Goal: Task Accomplishment & Management: Use online tool/utility

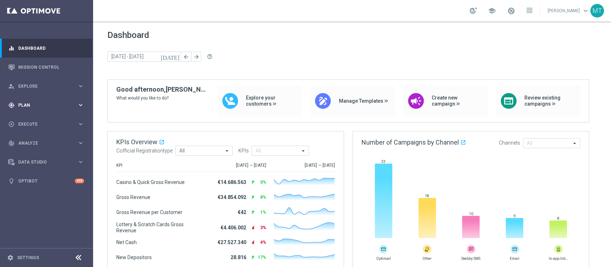
click at [58, 105] on span "Plan" at bounding box center [47, 105] width 59 height 4
click at [31, 121] on link "Target Groups" at bounding box center [47, 120] width 56 height 6
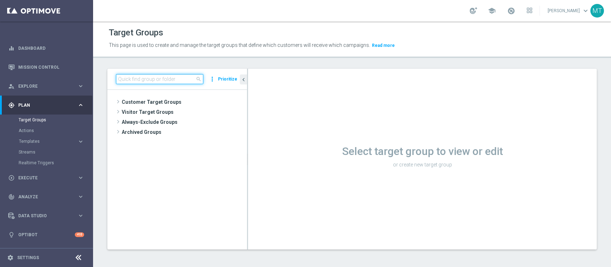
click at [167, 76] on input at bounding box center [159, 79] width 87 height 10
type input "0"
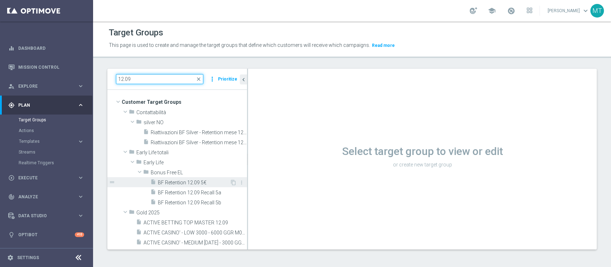
type input "12.09"
click at [185, 186] on div "insert_drive_file BF Retention 12.09 5€" at bounding box center [189, 182] width 79 height 10
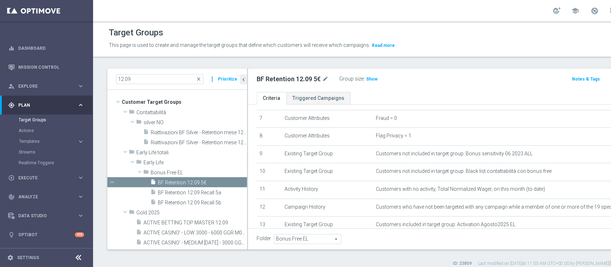
scroll to position [174, 0]
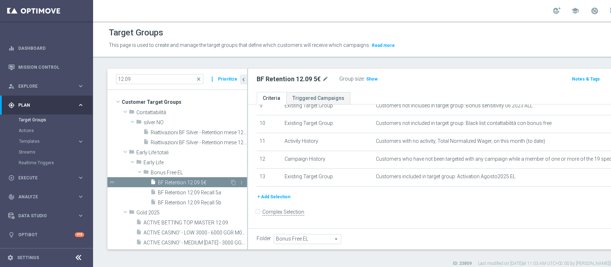
click at [171, 180] on span "BF Retention 12.09 5€" at bounding box center [194, 183] width 72 height 6
click at [230, 182] on icon "content_copy" at bounding box center [233, 183] width 6 height 6
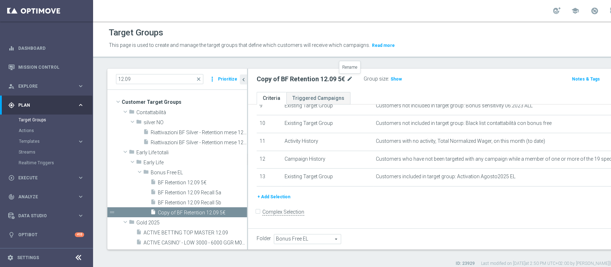
click at [348, 82] on icon "mode_edit" at bounding box center [349, 79] width 6 height 9
click at [276, 80] on input "Copy of BF Retention 12.09 5€" at bounding box center [305, 80] width 97 height 10
drag, startPoint x: 276, startPoint y: 80, endPoint x: 122, endPoint y: 77, distance: 153.9
click at [122, 77] on as-split "12.09 close more_vert Prioritize Customer Target Groups library_add create_new_…" at bounding box center [389, 159] width 565 height 181
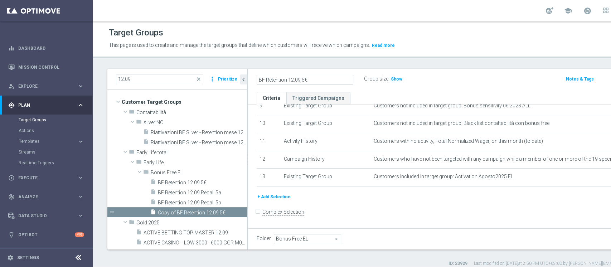
click at [292, 79] on input "BF Retention 12.09 5€" at bounding box center [305, 80] width 97 height 10
click at [316, 82] on input "BF Retention 15.09 5€" at bounding box center [305, 80] width 97 height 10
type input "BF Retention 15.09 [DATE]€"
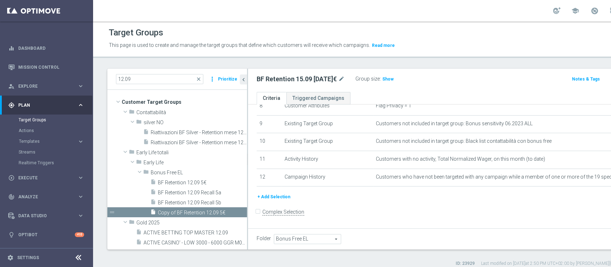
click at [285, 200] on button "+ Add Selection" at bounding box center [274, 197] width 34 height 8
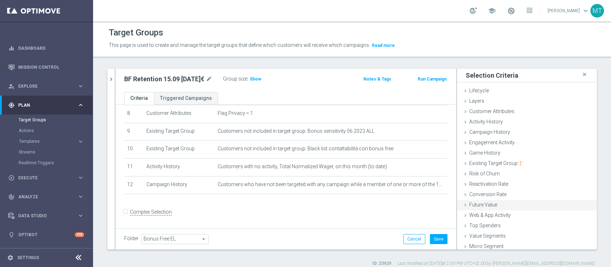
scroll to position [13, 0]
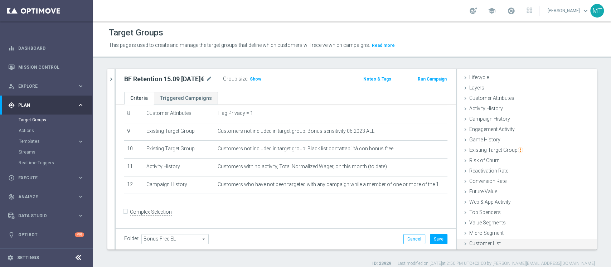
click at [483, 243] on span "Customer List" at bounding box center [484, 243] width 31 height 6
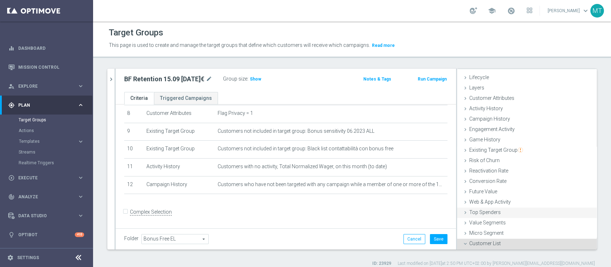
scroll to position [77, 0]
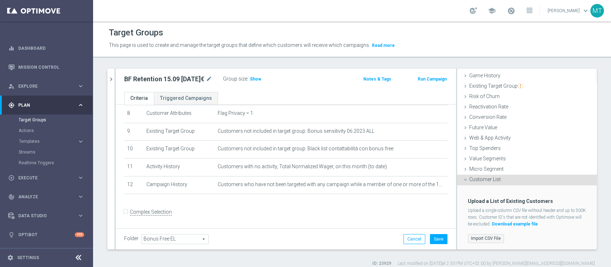
click at [481, 239] on label "Import CSV File" at bounding box center [486, 238] width 36 height 9
click at [0, 0] on input "Import CSV File" at bounding box center [0, 0] width 0 height 0
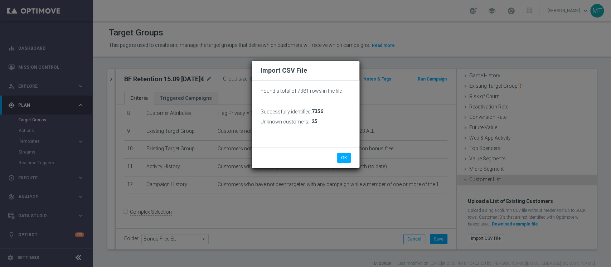
click at [301, 91] on p "Found a total of 7381 rows in the file" at bounding box center [305, 91] width 90 height 6
click at [337, 159] on button "OK" at bounding box center [344, 158] width 14 height 10
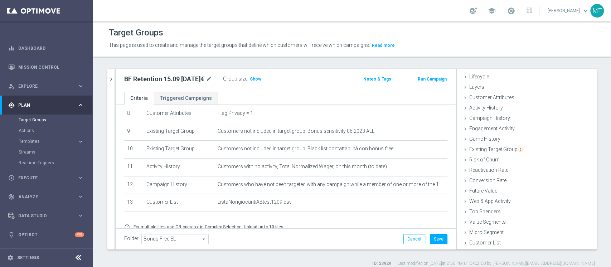
scroll to position [13, 0]
click at [431, 240] on button "Save" at bounding box center [439, 239] width 18 height 10
click at [250, 77] on span "Show" at bounding box center [255, 79] width 11 height 5
click at [171, 82] on h2 "BF Retention 15.09 [DATE]€" at bounding box center [164, 79] width 80 height 9
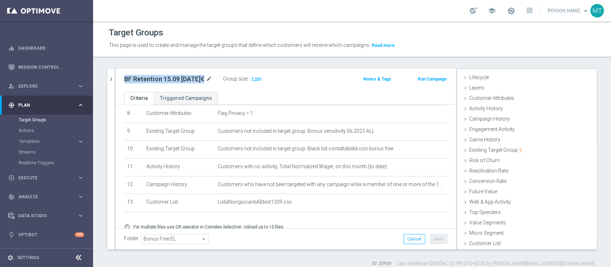
click at [171, 82] on h2 "BF Retention 15.09 [DATE]€" at bounding box center [164, 79] width 80 height 9
copy div "BF Retention 15.09 [DATE]€"
click at [515, 10] on span at bounding box center [511, 11] width 8 height 8
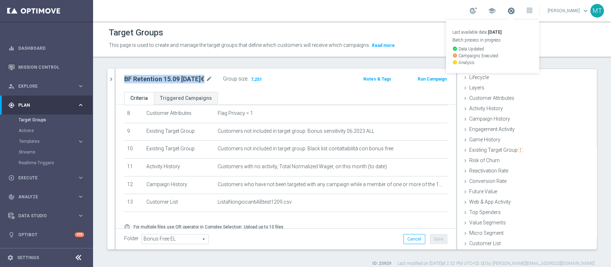
click at [515, 10] on span at bounding box center [511, 11] width 8 height 8
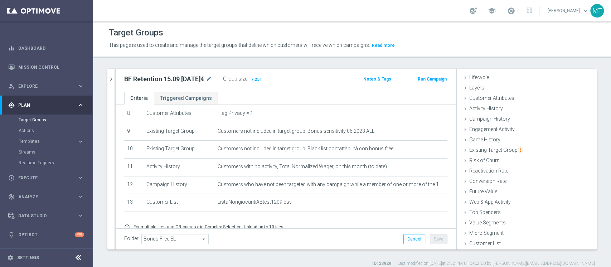
click at [281, 76] on div "Group size : 7,251" at bounding box center [259, 78] width 72 height 9
click at [598, 80] on div "12.09 close more_vert Prioritize Customer Target Groups library_add create_new_…" at bounding box center [352, 168] width 518 height 198
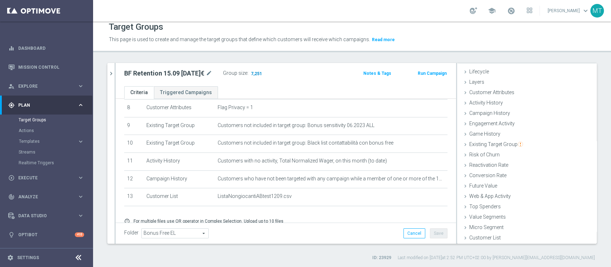
click at [250, 76] on span "7,251" at bounding box center [256, 74] width 13 height 7
click at [432, 75] on button "Run Campaign" at bounding box center [432, 73] width 30 height 8
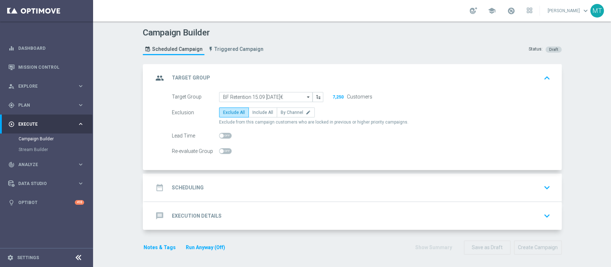
click at [289, 185] on div "date_range Scheduling keyboard_arrow_down" at bounding box center [353, 188] width 400 height 14
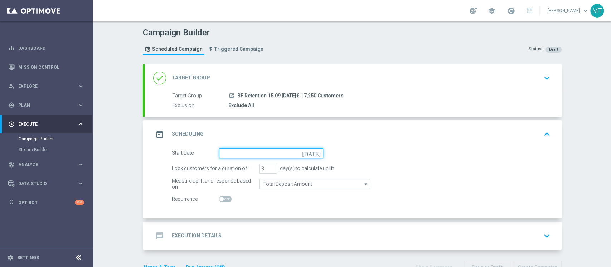
click at [278, 150] on input at bounding box center [271, 153] width 104 height 10
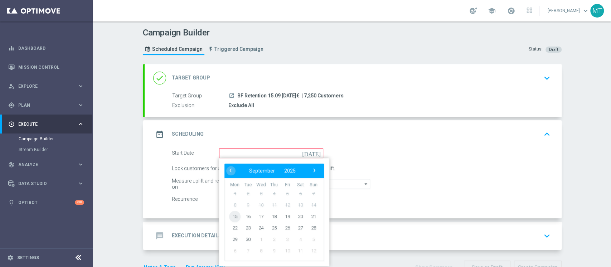
click at [229, 216] on span "15" at bounding box center [234, 215] width 11 height 11
type input "[DATE]"
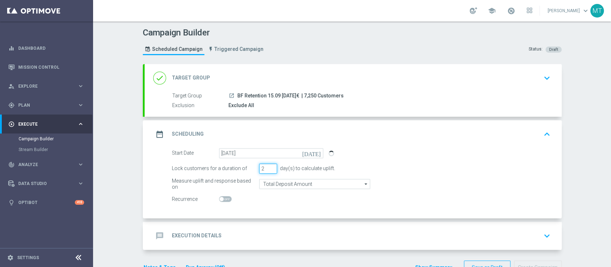
click at [270, 170] on input "2" at bounding box center [268, 169] width 18 height 10
type input "1"
click at [270, 170] on input "1" at bounding box center [268, 169] width 18 height 10
click at [317, 243] on div "message Execution Details keyboard_arrow_down" at bounding box center [353, 235] width 417 height 28
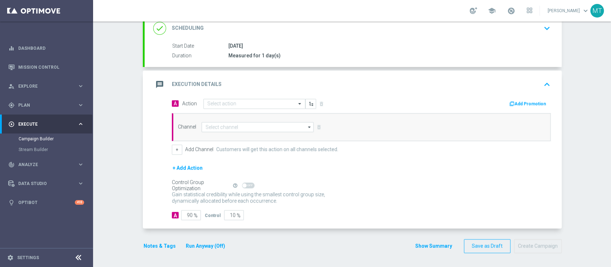
scroll to position [102, 0]
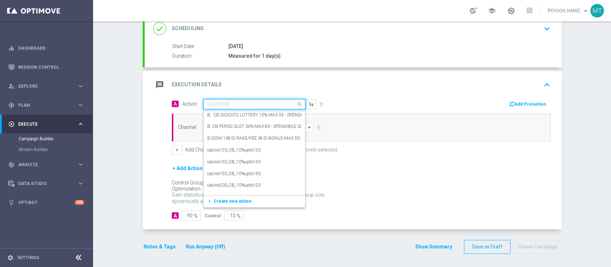
click at [234, 103] on input "text" at bounding box center [247, 104] width 80 height 6
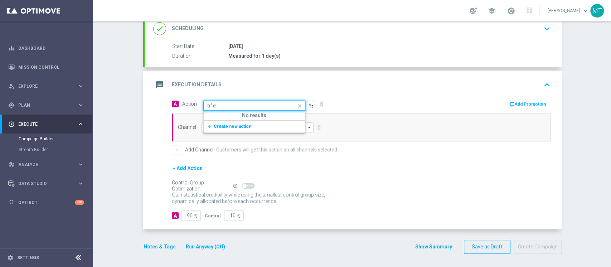
type input "bf e"
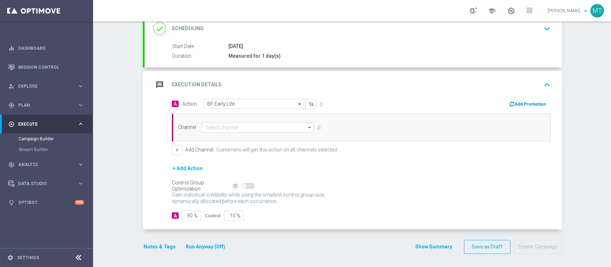
drag, startPoint x: 527, startPoint y: 108, endPoint x: 524, endPoint y: 105, distance: 4.4
click at [524, 105] on div "A Action Select action BF Early Life delete_forever Add Promotion" at bounding box center [360, 104] width 389 height 11
click at [524, 105] on button "Add Promotion" at bounding box center [528, 104] width 40 height 8
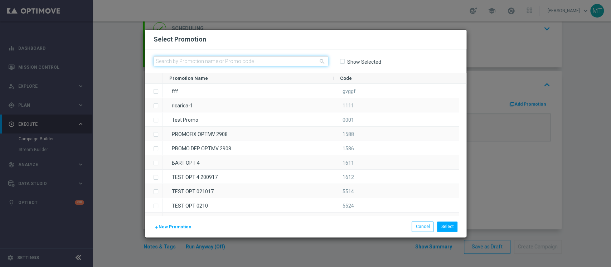
click at [299, 58] on input "text" at bounding box center [241, 61] width 175 height 10
paste input "235355"
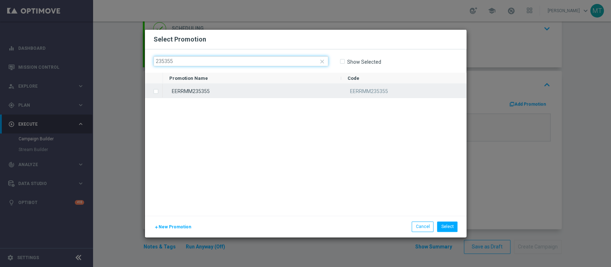
type input "235355"
click at [212, 86] on div "EERRMM235355" at bounding box center [252, 91] width 178 height 14
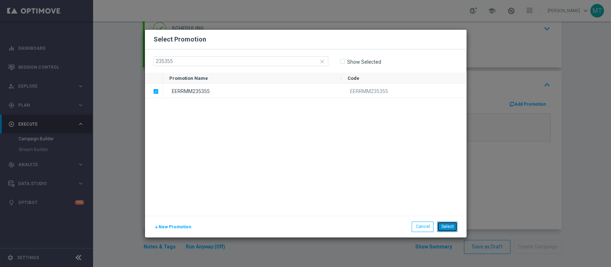
click at [448, 229] on button "Select" at bounding box center [447, 226] width 20 height 10
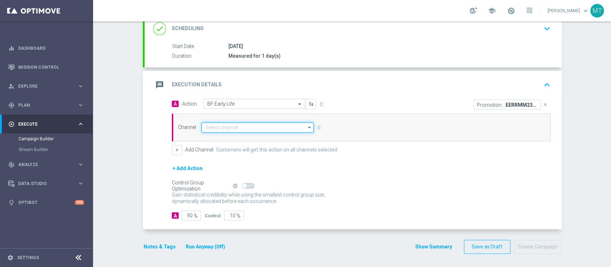
click at [257, 128] on input at bounding box center [257, 127] width 112 height 10
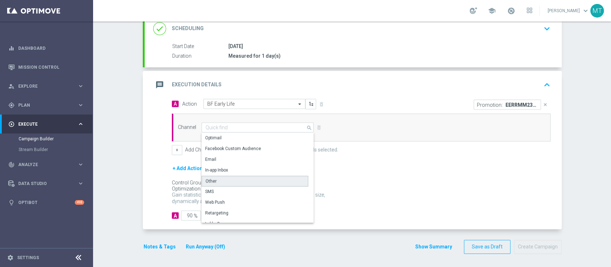
click at [227, 183] on div "Other" at bounding box center [254, 181] width 107 height 11
type input "Other"
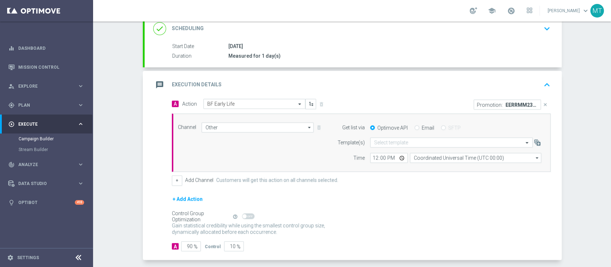
click at [413, 129] on div "Get list via Optimove API Email SFTP" at bounding box center [437, 127] width 218 height 10
click at [414, 129] on input "Email" at bounding box center [416, 128] width 5 height 5
radio input "true"
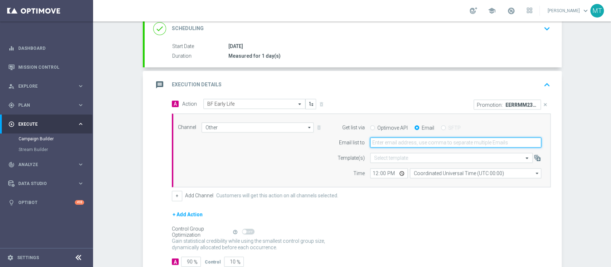
click at [404, 140] on input "email" at bounding box center [455, 142] width 171 height 10
type input "[PERSON_NAME][EMAIL_ADDRESS][DOMAIN_NAME]"
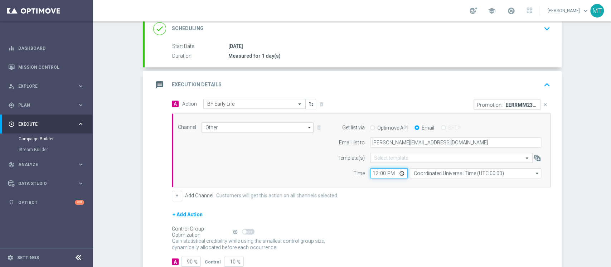
click at [370, 171] on input "12:00" at bounding box center [389, 173] width 38 height 10
type input "15:15"
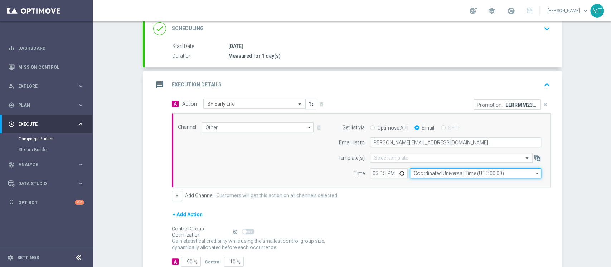
click at [430, 174] on input "Coordinated Universal Time (UTC 00:00)" at bounding box center [475, 173] width 131 height 10
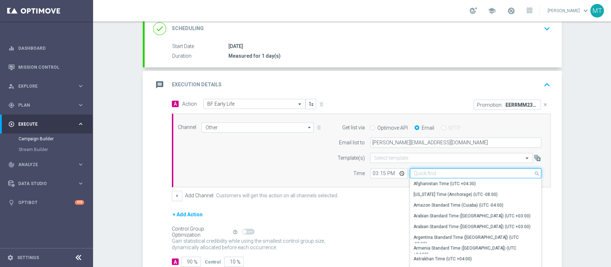
click at [430, 174] on input at bounding box center [475, 173] width 131 height 10
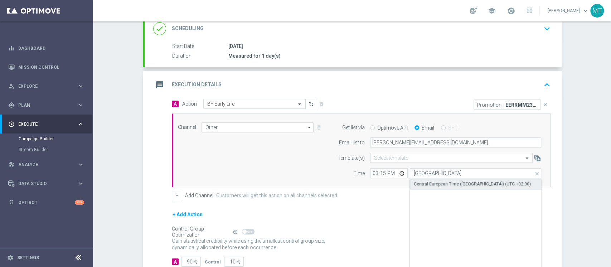
click at [427, 182] on div "Central European Time ([GEOGRAPHIC_DATA]) (UTC +02:00)" at bounding box center [472, 184] width 117 height 6
type input "Central European Time ([GEOGRAPHIC_DATA]) (UTC +02:00)"
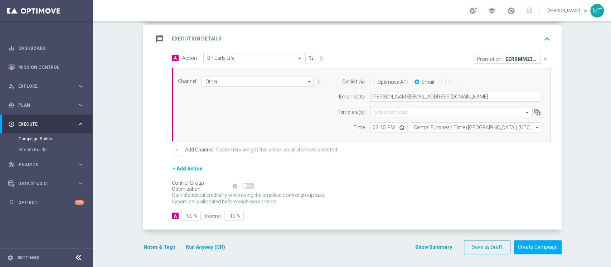
click at [180, 168] on button "+ Add Action" at bounding box center [187, 168] width 31 height 9
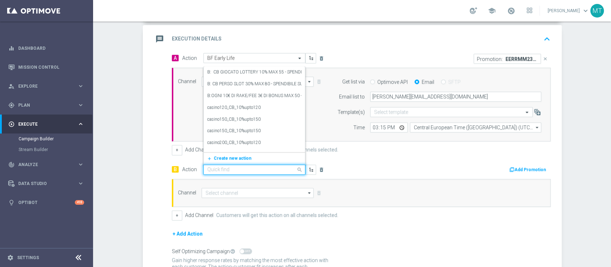
click at [228, 167] on input "text" at bounding box center [247, 170] width 80 height 6
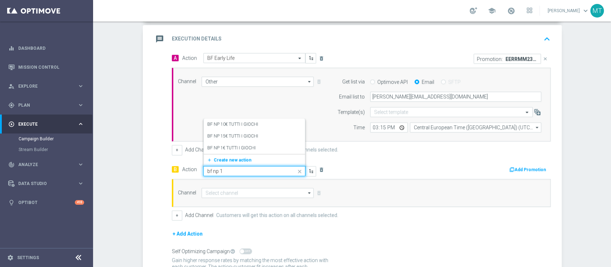
type input "bf np 10"
click at [251, 147] on label "BF NP 10€ TUTTI I GIOCHI" at bounding box center [232, 148] width 51 height 6
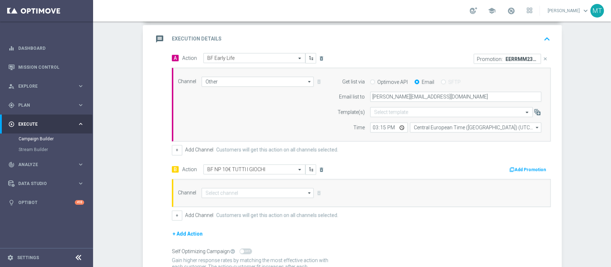
click at [522, 169] on button "Add Promotion" at bounding box center [528, 170] width 40 height 8
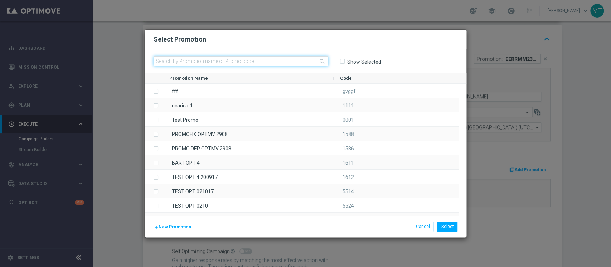
click at [295, 58] on input "text" at bounding box center [241, 61] width 175 height 10
paste input "235358"
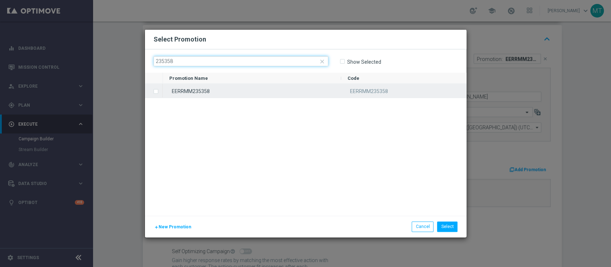
type input "235358"
click at [206, 94] on div "EERRMM235358" at bounding box center [252, 91] width 178 height 14
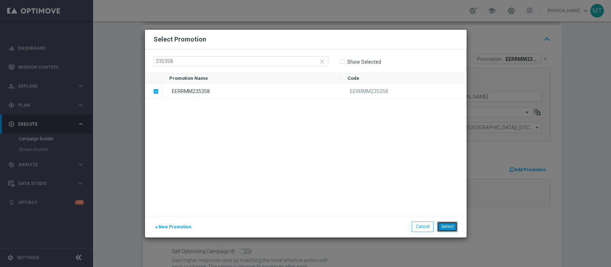
click at [446, 224] on button "Select" at bounding box center [447, 226] width 20 height 10
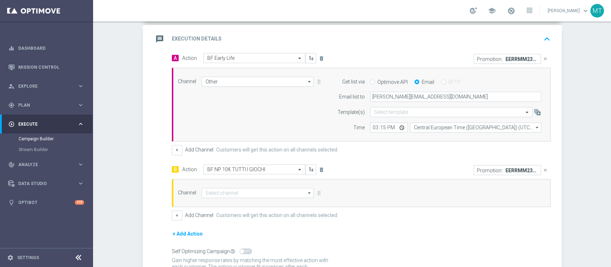
scroll to position [189, 0]
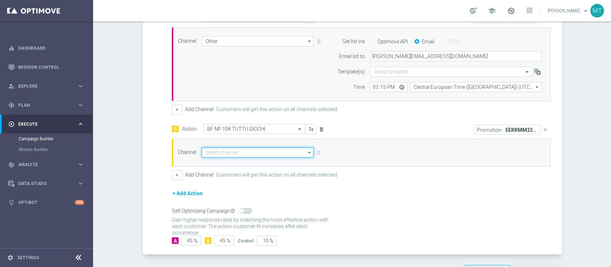
click at [289, 151] on input at bounding box center [257, 152] width 112 height 10
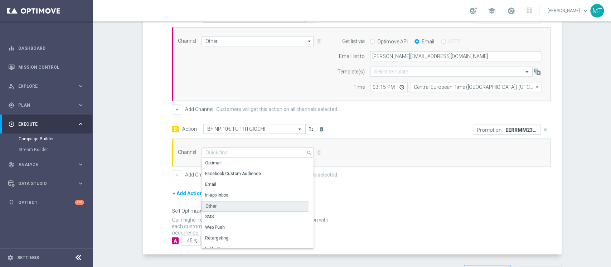
click at [212, 202] on div "Other" at bounding box center [254, 206] width 107 height 11
type input "Other"
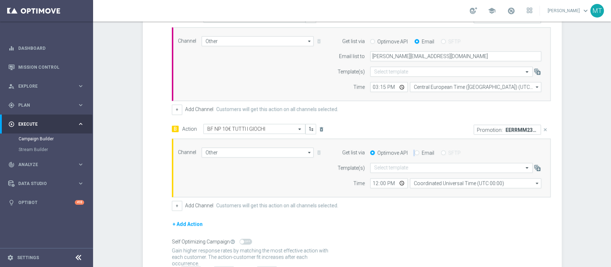
click at [411, 152] on div "Optimove API Email SFTP" at bounding box center [456, 153] width 182 height 6
click at [414, 152] on input "Email" at bounding box center [416, 153] width 5 height 5
radio input "true"
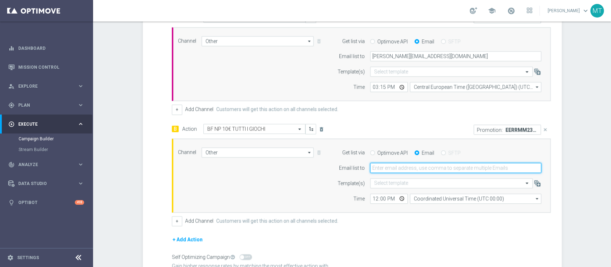
click at [403, 164] on input "email" at bounding box center [455, 168] width 171 height 10
type input "[PERSON_NAME][EMAIL_ADDRESS][DOMAIN_NAME]"
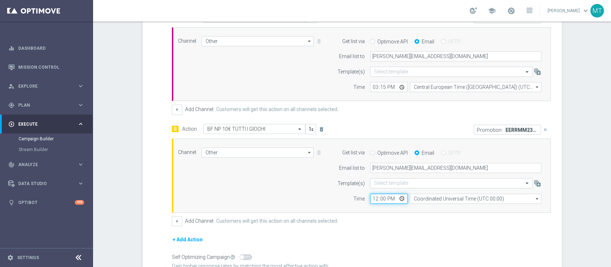
click at [372, 199] on input "12:00" at bounding box center [389, 199] width 38 height 10
type input "15:20"
click at [423, 197] on input "Coordinated Universal Time (UTC 00:00)" at bounding box center [475, 199] width 131 height 10
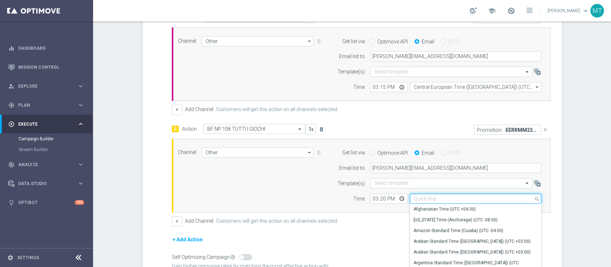
click at [423, 197] on input at bounding box center [475, 199] width 131 height 10
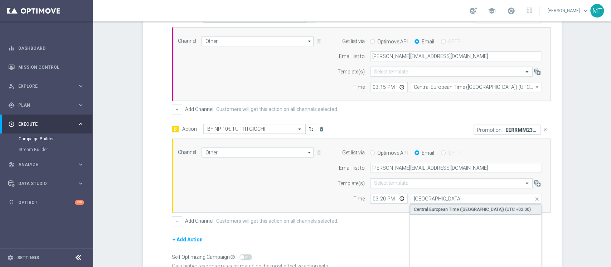
click at [438, 210] on div "Central European Time ([GEOGRAPHIC_DATA]) (UTC +02:00)" at bounding box center [472, 209] width 117 height 6
type input "Central European Time ([GEOGRAPHIC_DATA]) (UTC +02:00)"
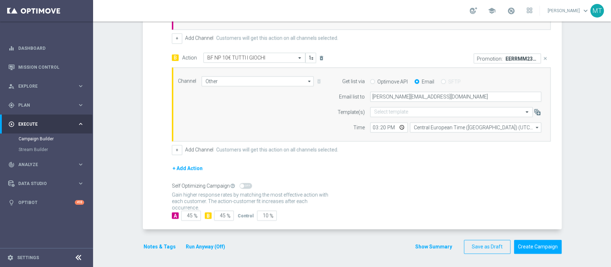
scroll to position [260, 0]
click at [183, 216] on input "46" at bounding box center [191, 215] width 20 height 10
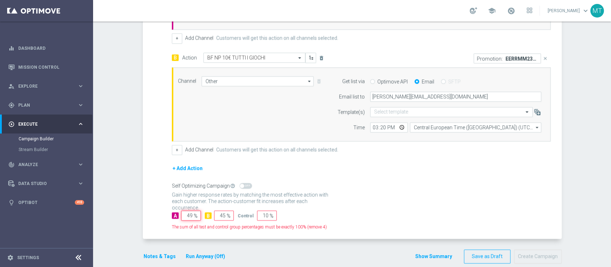
type input "50"
click at [217, 218] on input "45" at bounding box center [224, 215] width 20 height 10
type input "50"
click at [269, 214] on span "%" at bounding box center [271, 216] width 4 height 6
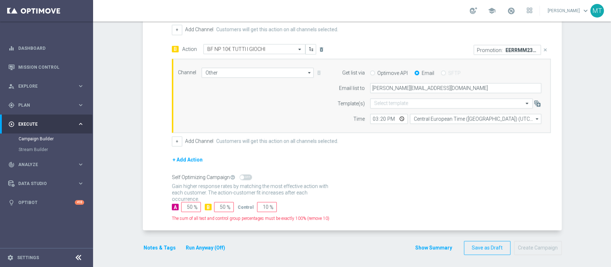
scroll to position [269, 0]
click at [262, 209] on input "10" at bounding box center [267, 206] width 20 height 10
type input "1"
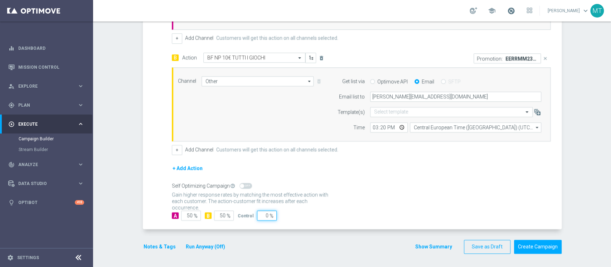
type input "0"
click at [515, 14] on span at bounding box center [511, 11] width 8 height 8
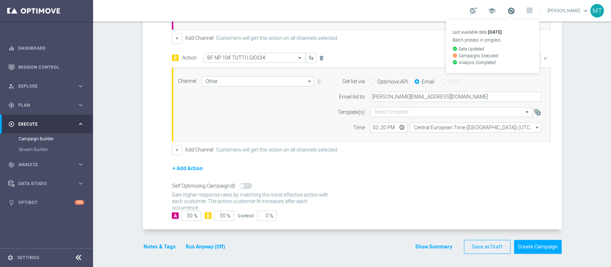
click at [515, 14] on span at bounding box center [511, 11] width 8 height 8
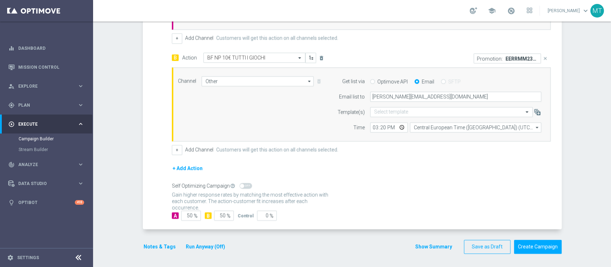
click at [143, 244] on button "Notes & Tags" at bounding box center [160, 246] width 34 height 9
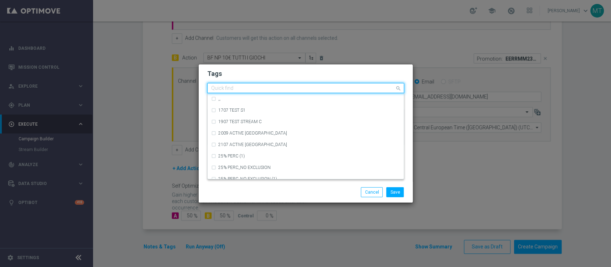
click at [268, 86] on input "text" at bounding box center [303, 89] width 184 height 6
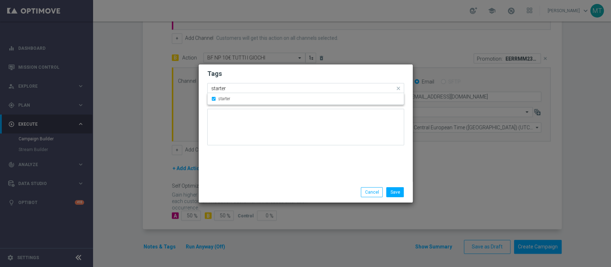
click at [263, 87] on input "starter" at bounding box center [303, 89] width 184 height 6
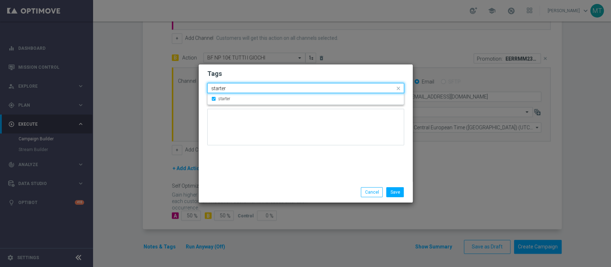
click at [263, 87] on input "starter" at bounding box center [303, 89] width 184 height 6
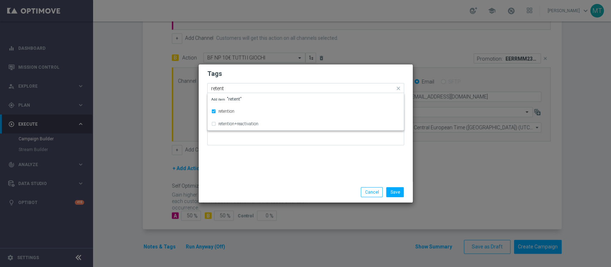
click at [258, 88] on input "retent" at bounding box center [303, 89] width 184 height 6
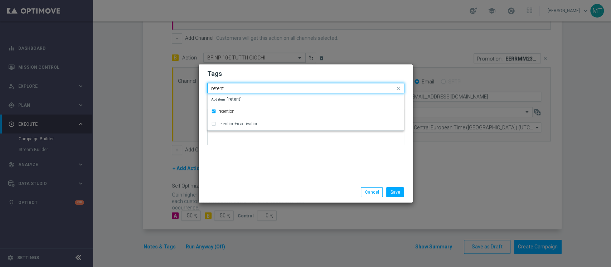
click at [258, 88] on input "retent" at bounding box center [303, 89] width 184 height 6
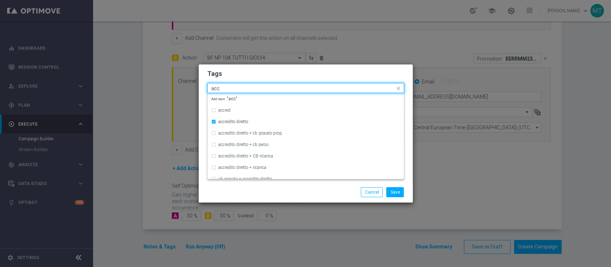
click at [257, 88] on input "acc" at bounding box center [303, 89] width 184 height 6
click at [253, 88] on input "all" at bounding box center [303, 89] width 184 height 6
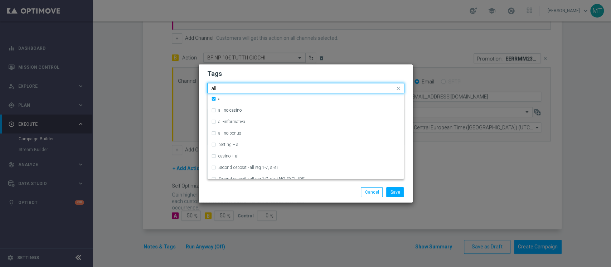
click at [253, 88] on input "all" at bounding box center [303, 89] width 184 height 6
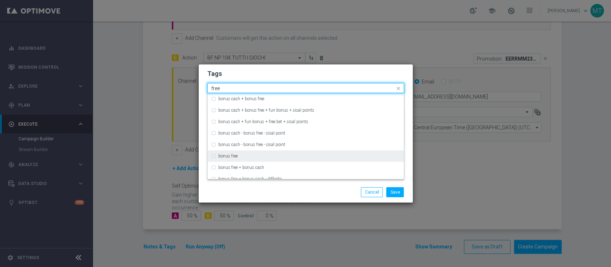
click at [264, 157] on div "bonus free" at bounding box center [309, 156] width 182 height 4
type input "free"
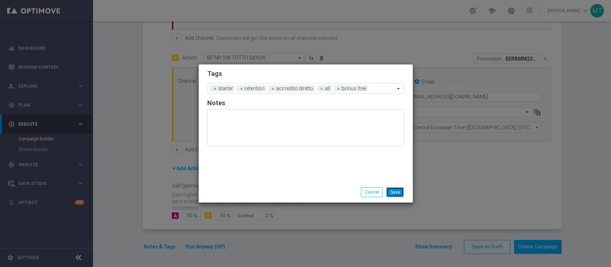
click at [391, 190] on button "Save" at bounding box center [395, 192] width 18 height 10
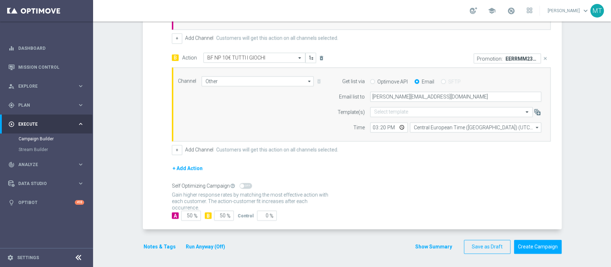
click at [427, 245] on button "Show Summary" at bounding box center [434, 247] width 38 height 8
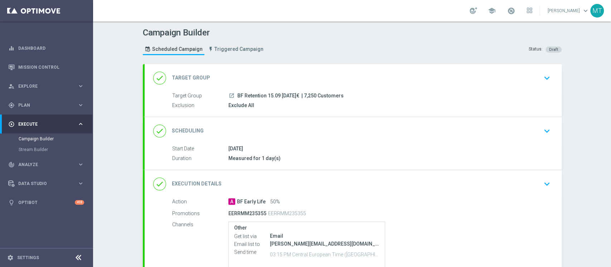
scroll to position [0, 0]
click at [310, 125] on div "done Scheduling keyboard_arrow_down" at bounding box center [353, 131] width 400 height 14
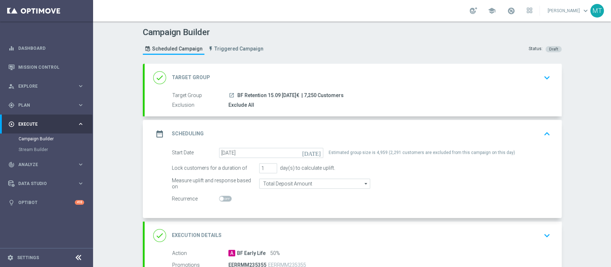
click at [341, 76] on div "done Target Group keyboard_arrow_down" at bounding box center [353, 78] width 400 height 14
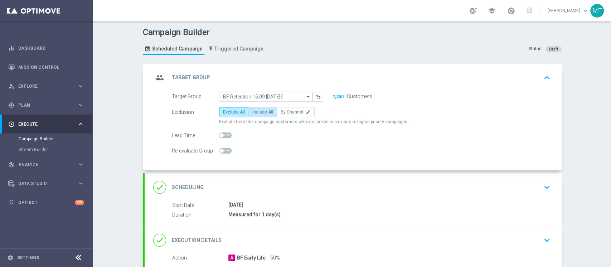
click at [260, 112] on span "Include All" at bounding box center [262, 111] width 21 height 5
click at [257, 112] on input "Include All" at bounding box center [254, 113] width 5 height 5
radio input "true"
click at [313, 71] on div "group Target Group keyboard_arrow_up" at bounding box center [353, 78] width 400 height 14
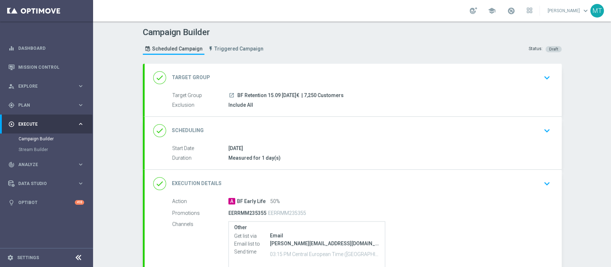
click at [313, 71] on div "done Target Group keyboard_arrow_down" at bounding box center [353, 78] width 400 height 14
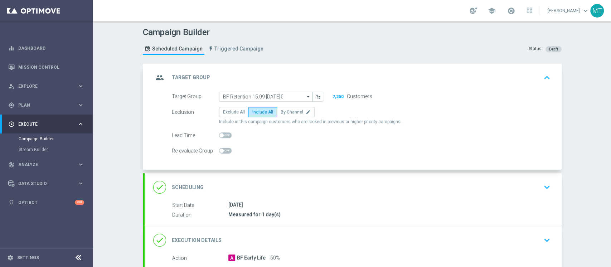
click at [313, 71] on div "group Target Group keyboard_arrow_up" at bounding box center [353, 78] width 400 height 14
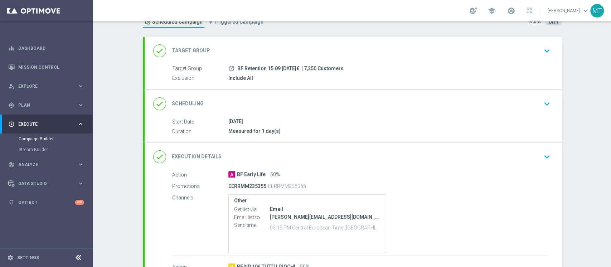
scroll to position [29, 0]
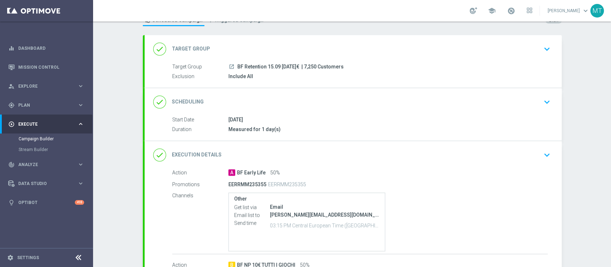
drag, startPoint x: 316, startPoint y: 63, endPoint x: 306, endPoint y: 47, distance: 18.5
click at [306, 47] on div "done Target Group keyboard_arrow_down Target Group launch BF Retention 15.09 [D…" at bounding box center [353, 61] width 417 height 53
click at [306, 47] on div "done Target Group keyboard_arrow_down" at bounding box center [353, 49] width 400 height 14
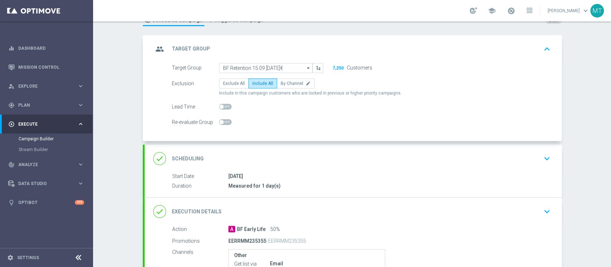
click at [306, 47] on div "group Target Group keyboard_arrow_up" at bounding box center [353, 49] width 400 height 14
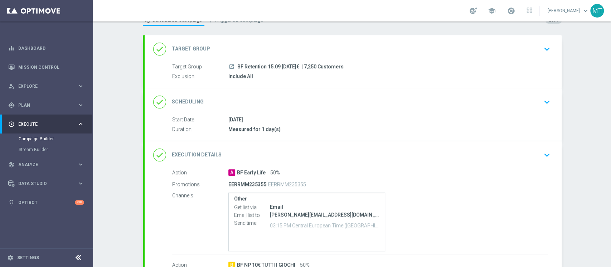
click at [323, 103] on div "done Scheduling keyboard_arrow_down" at bounding box center [353, 102] width 400 height 14
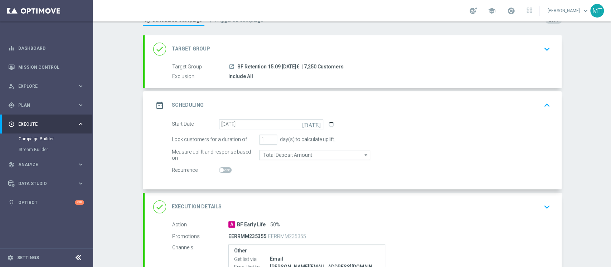
click at [323, 103] on div "date_range Scheduling keyboard_arrow_up" at bounding box center [353, 105] width 400 height 14
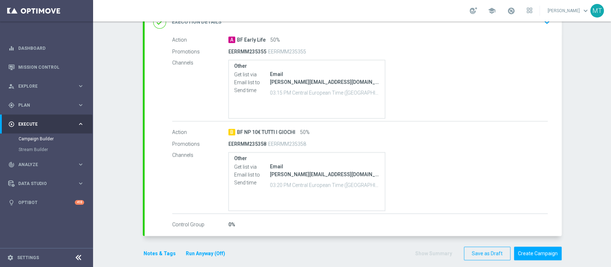
scroll to position [169, 0]
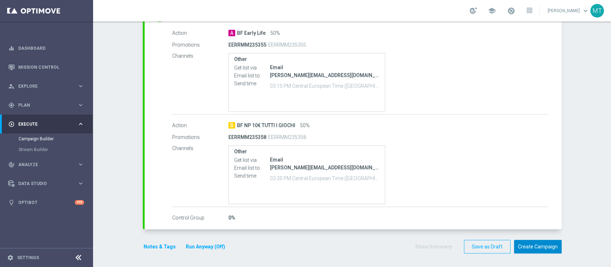
click at [526, 241] on button "Create Campaign" at bounding box center [538, 247] width 48 height 14
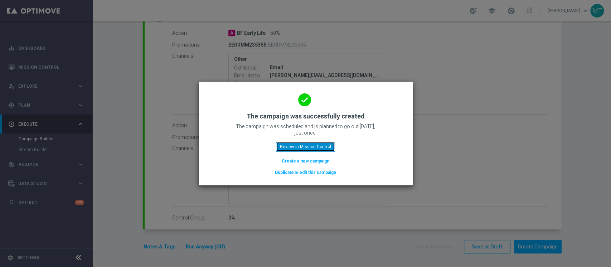
click at [312, 148] on button "Review in Mission Control" at bounding box center [305, 147] width 59 height 10
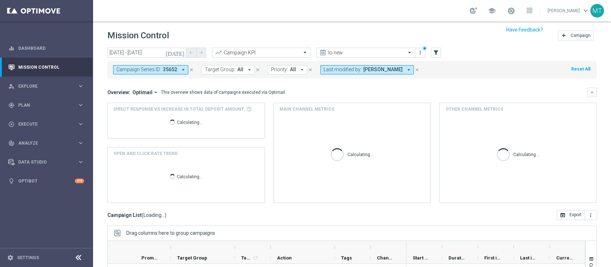
scroll to position [91, 0]
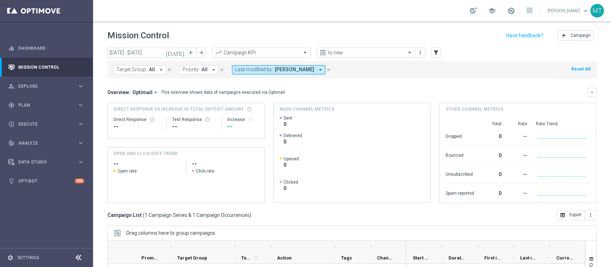
scroll to position [91, 0]
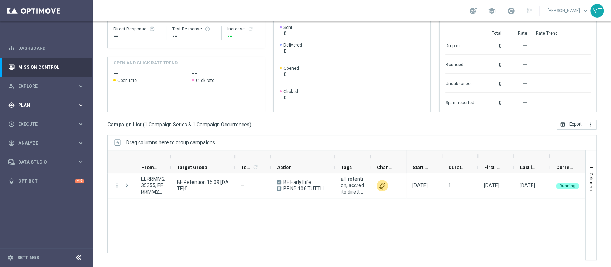
click at [53, 112] on div "gps_fixed Plan keyboard_arrow_right" at bounding box center [46, 105] width 92 height 19
click at [46, 121] on link "Target Groups" at bounding box center [47, 120] width 56 height 6
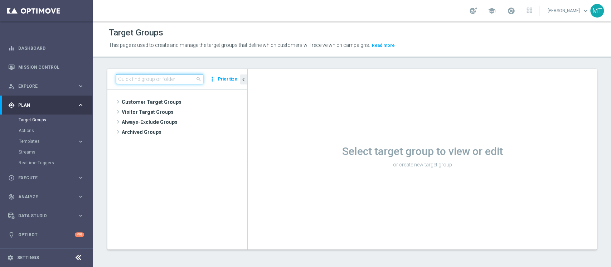
click at [146, 79] on input at bounding box center [159, 79] width 87 height 10
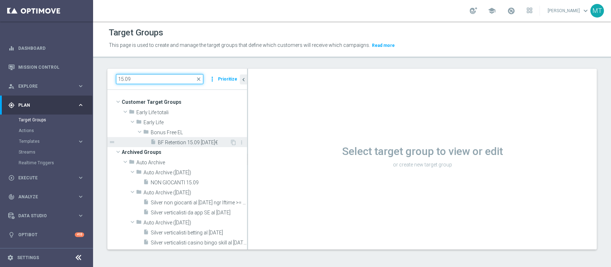
type input "15.09"
click at [172, 137] on div "insert_drive_file BF Retention 15.09 5/10€" at bounding box center [189, 142] width 79 height 10
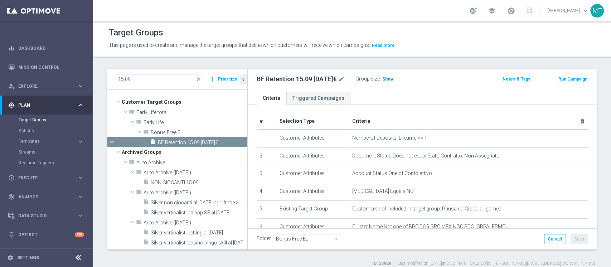
click at [385, 81] on span "Show" at bounding box center [387, 79] width 11 height 5
click at [383, 78] on span "7,250" at bounding box center [388, 80] width 13 height 7
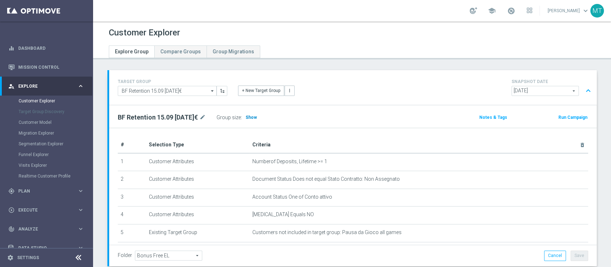
click at [249, 116] on h3 "Show" at bounding box center [251, 117] width 13 height 8
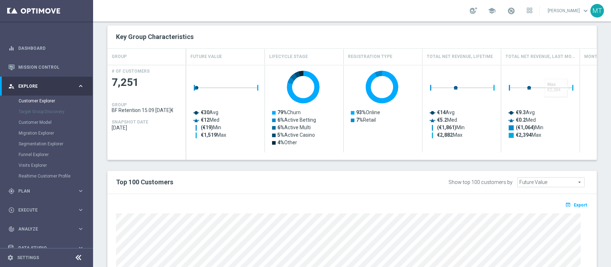
scroll to position [176, 0]
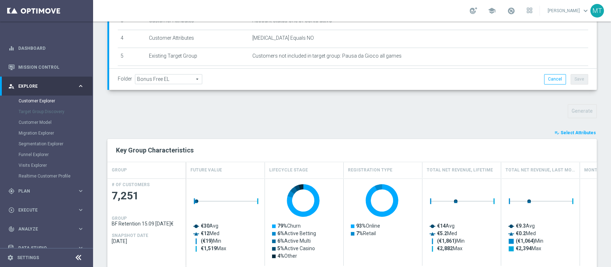
click at [565, 132] on span "Select Attributes" at bounding box center [577, 132] width 35 height 5
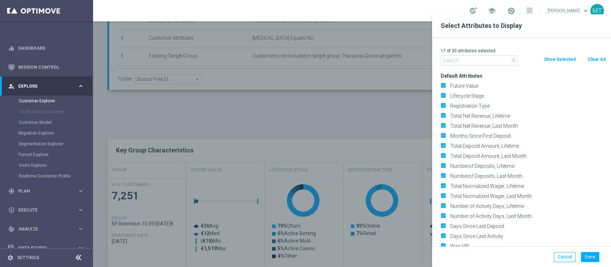
click at [600, 60] on button "Clear All" at bounding box center [596, 59] width 19 height 8
checkbox input "false"
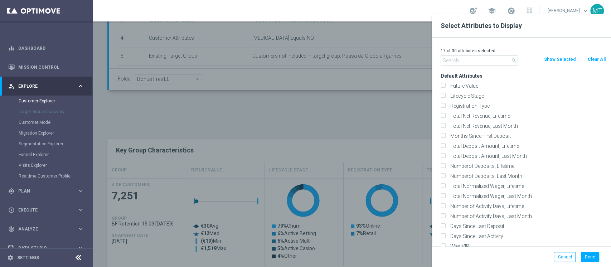
checkbox input "false"
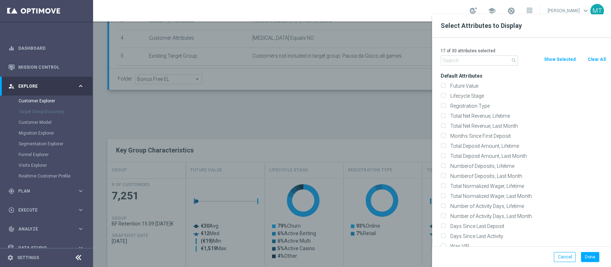
checkbox input "false"
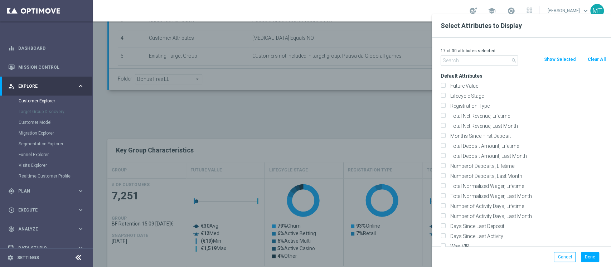
checkbox input "false"
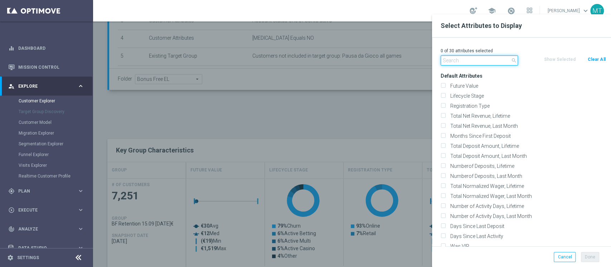
click at [506, 62] on input "text" at bounding box center [478, 60] width 77 height 10
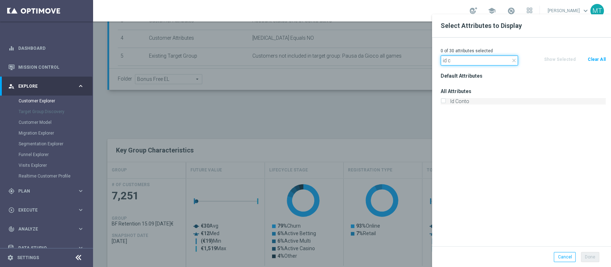
type input "id c"
click at [469, 104] on label "Id Conto" at bounding box center [527, 101] width 158 height 6
click at [445, 104] on input "Id Conto" at bounding box center [442, 102] width 5 height 5
checkbox input "true"
click at [458, 59] on input "id c" at bounding box center [478, 60] width 77 height 10
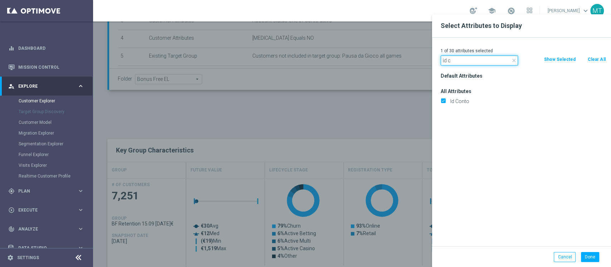
click at [458, 59] on input "id c" at bounding box center [478, 60] width 77 height 10
click at [458, 59] on input "m" at bounding box center [478, 60] width 77 height 10
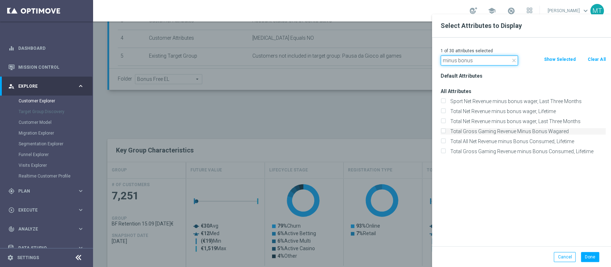
type input "minus bonus"
click at [535, 129] on label "Total Gross Gaming Revenue Minus Bonus Wagared" at bounding box center [527, 131] width 158 height 6
click at [445, 130] on input "Total Gross Gaming Revenue Minus Bonus Wagared" at bounding box center [442, 132] width 5 height 5
checkbox input "true"
click at [593, 256] on button "Done" at bounding box center [590, 257] width 18 height 10
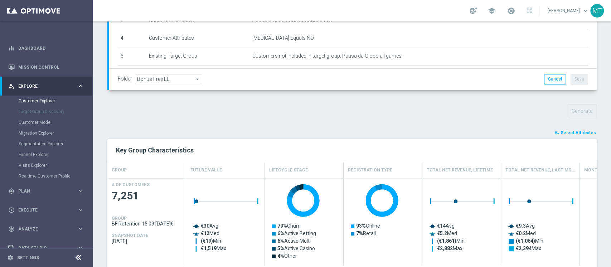
type input "Search"
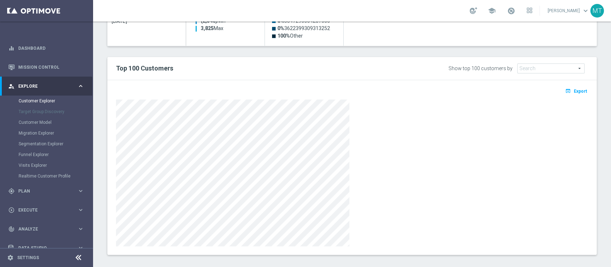
scroll to position [396, 0]
click at [574, 92] on span "Export" at bounding box center [580, 91] width 13 height 5
click at [565, 89] on icon "open_in_browser" at bounding box center [569, 92] width 8 height 6
